Goal: Task Accomplishment & Management: Manage account settings

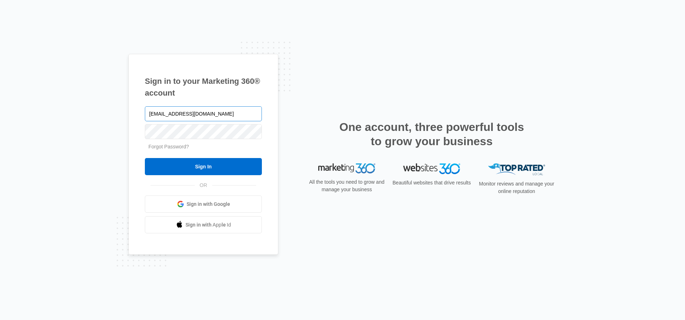
type input "[EMAIL_ADDRESS][DOMAIN_NAME]"
click at [145, 158] on input "Sign In" at bounding box center [203, 166] width 117 height 17
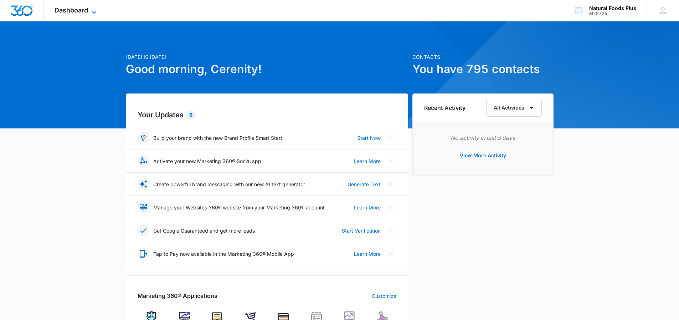
click at [95, 11] on icon at bounding box center [94, 12] width 9 height 9
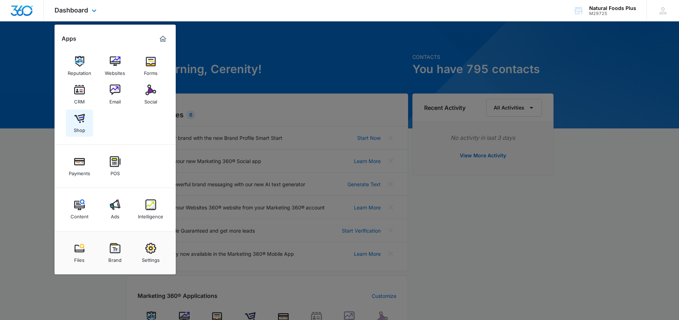
click at [78, 116] on img at bounding box center [79, 118] width 11 height 11
